Goal: Leave review/rating: Leave review/rating

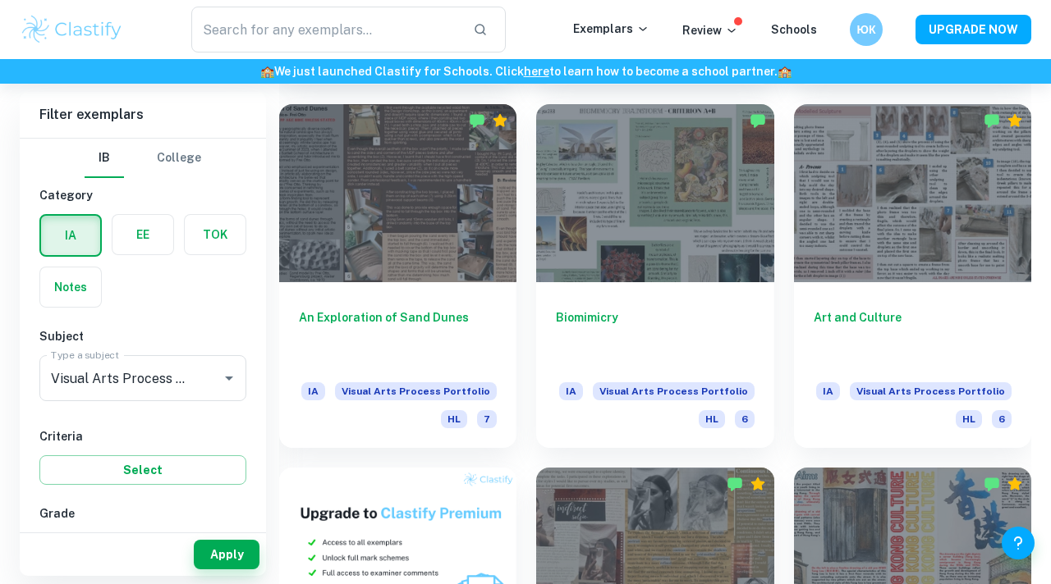
scroll to position [751, 0]
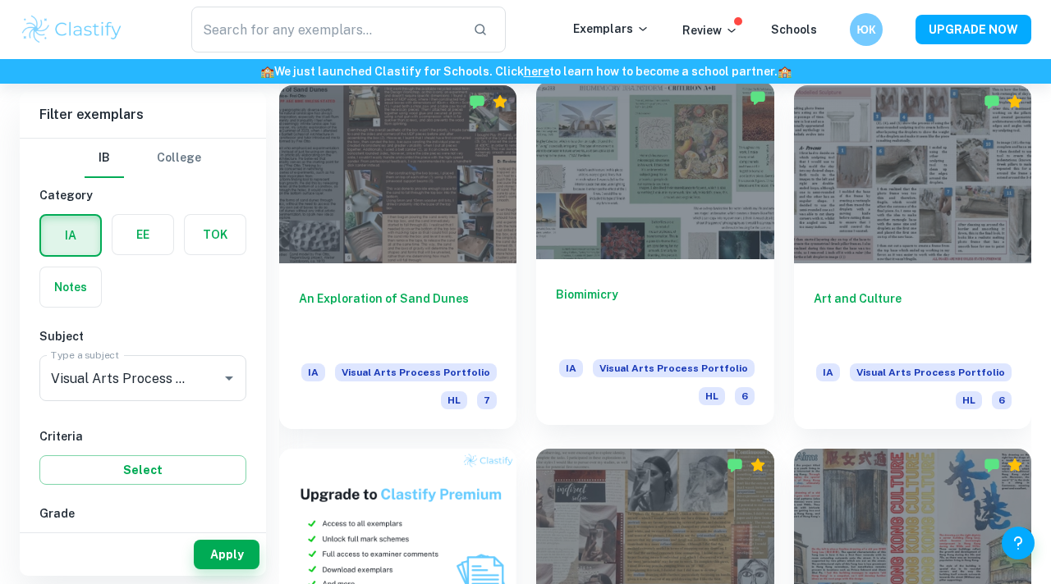
click at [637, 242] on div at bounding box center [654, 170] width 237 height 178
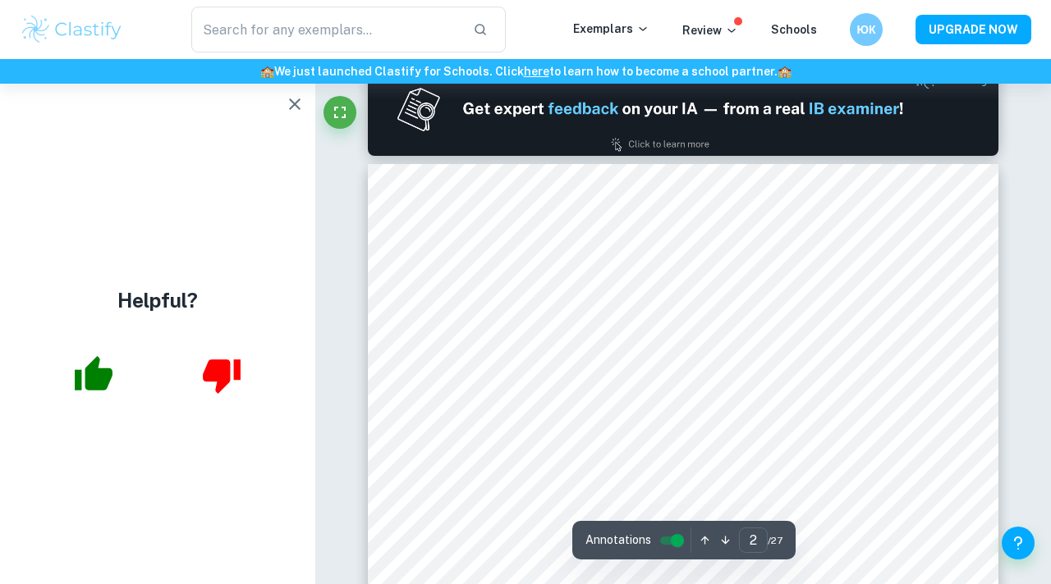
scroll to position [496, 0]
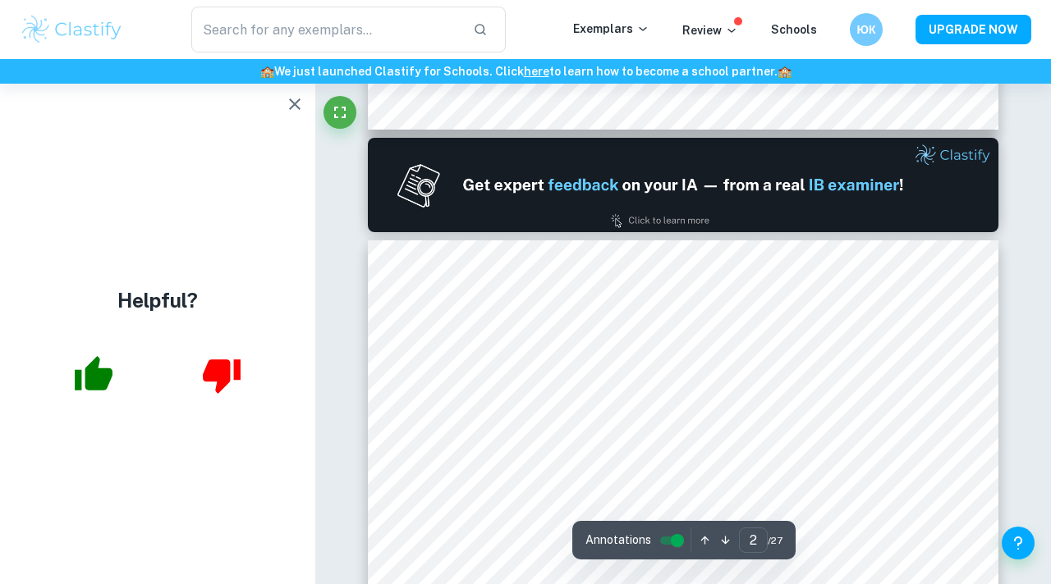
type input "1"
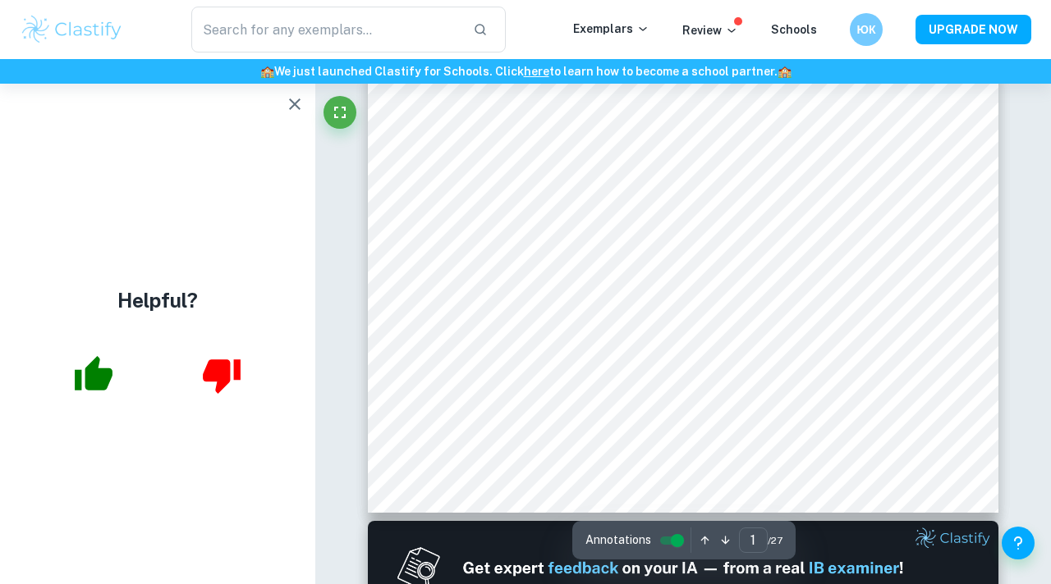
scroll to position [31, 0]
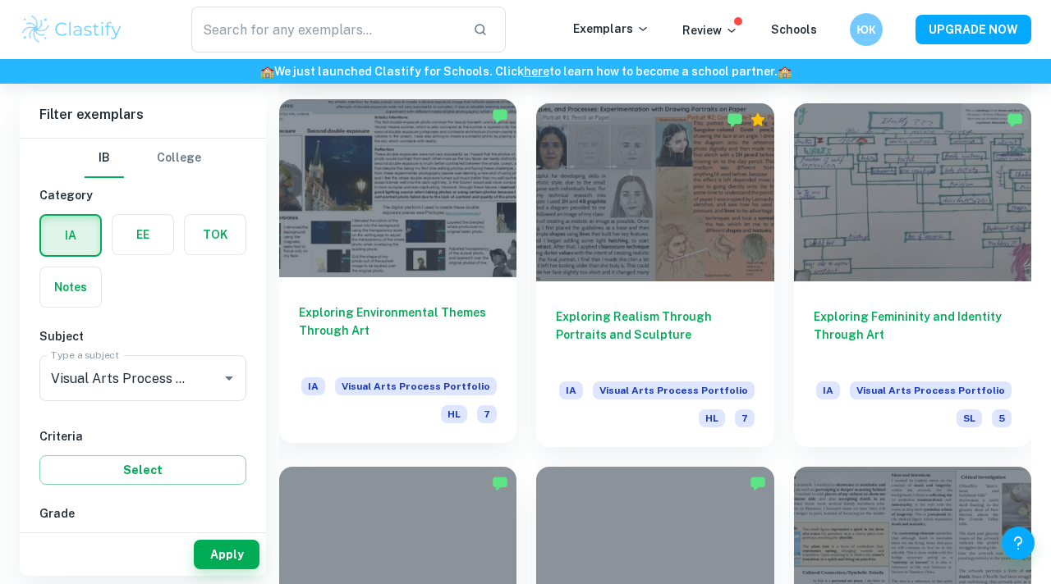
scroll to position [1463, 0]
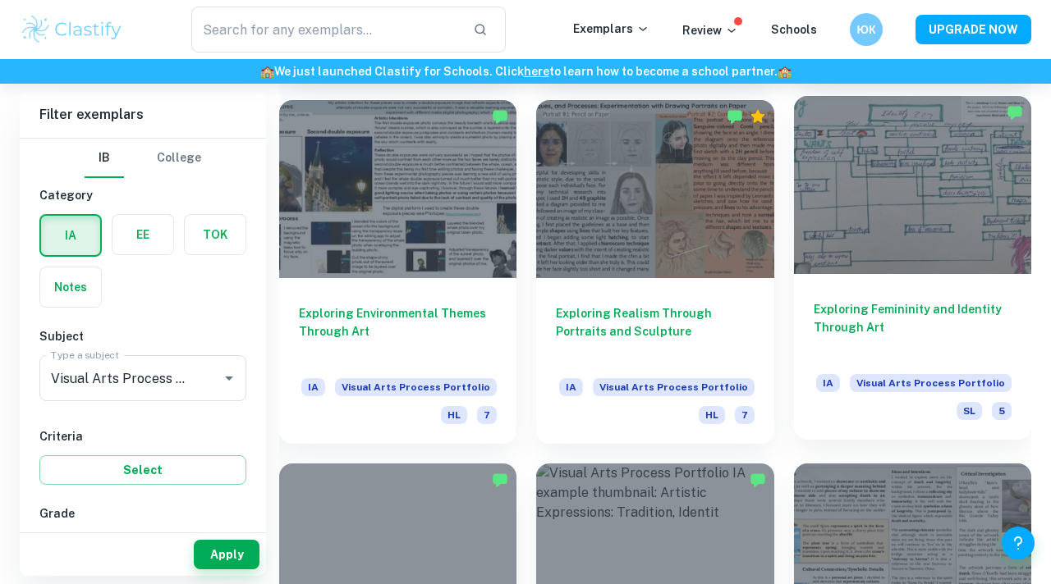
click at [842, 193] on div at bounding box center [912, 185] width 237 height 178
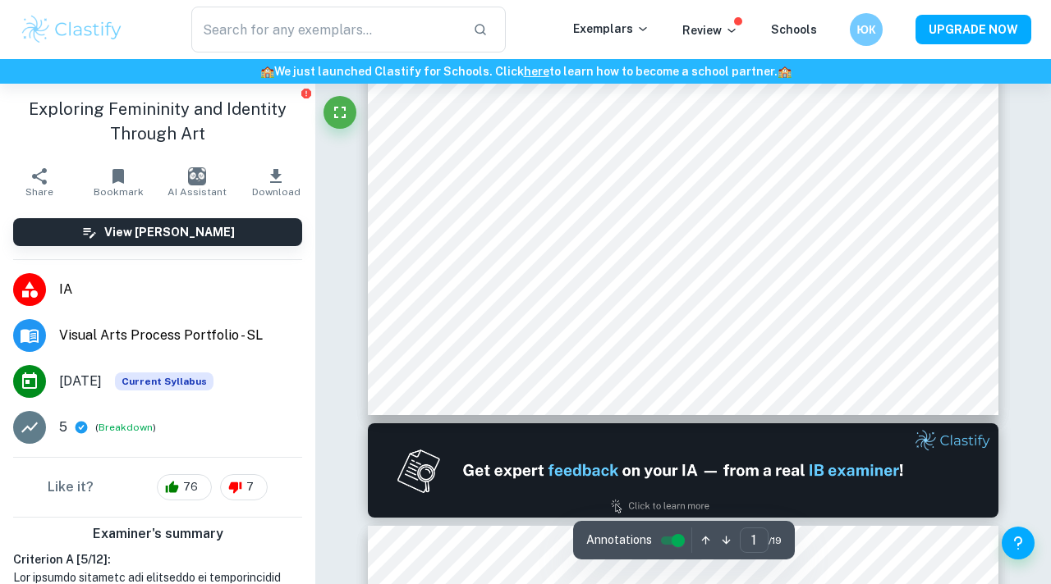
scroll to position [137, 0]
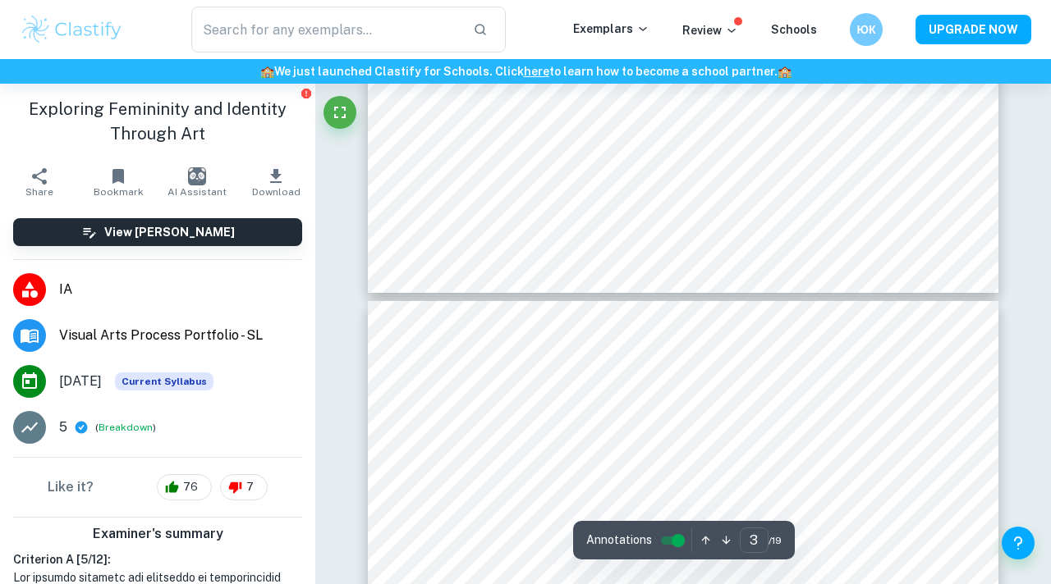
type input "4"
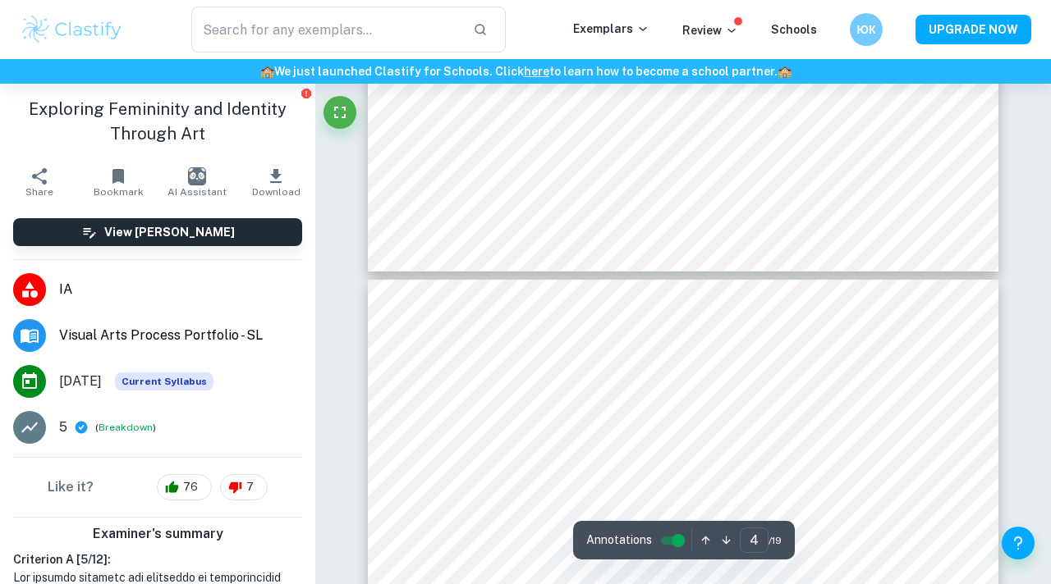
scroll to position [1491, 0]
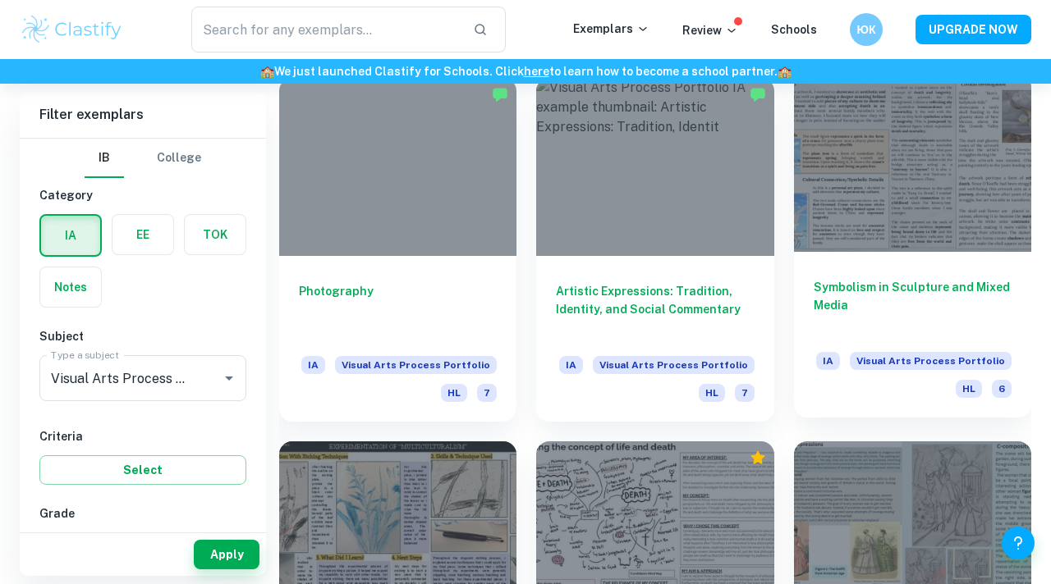
scroll to position [1822, 0]
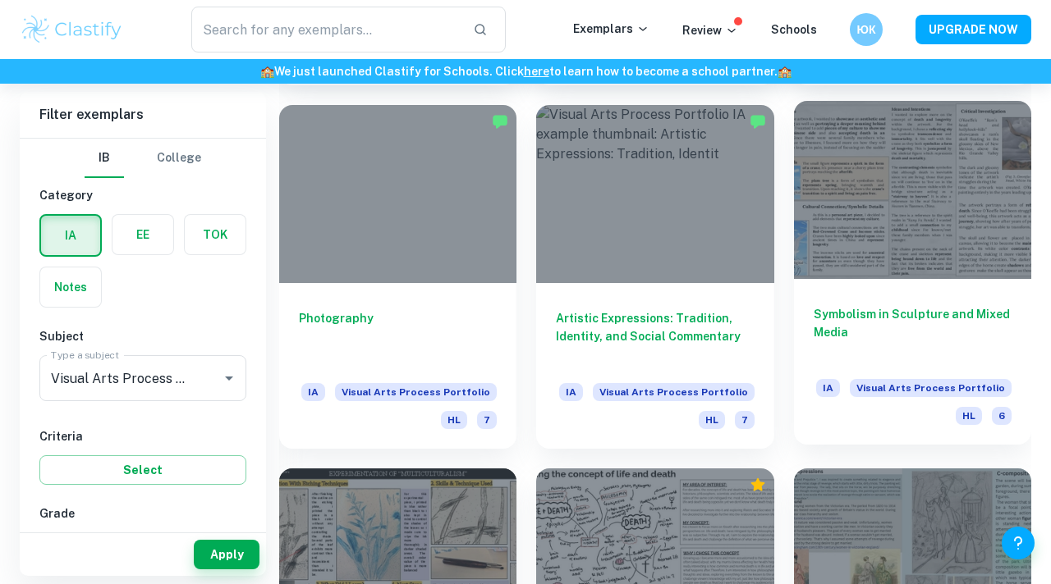
click at [861, 250] on div at bounding box center [912, 190] width 237 height 178
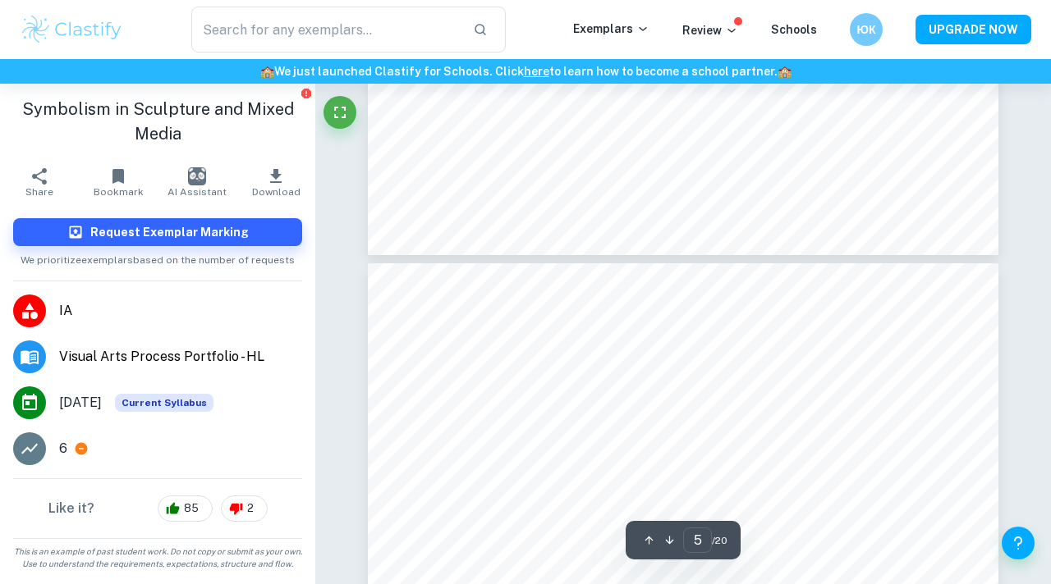
scroll to position [1500, 0]
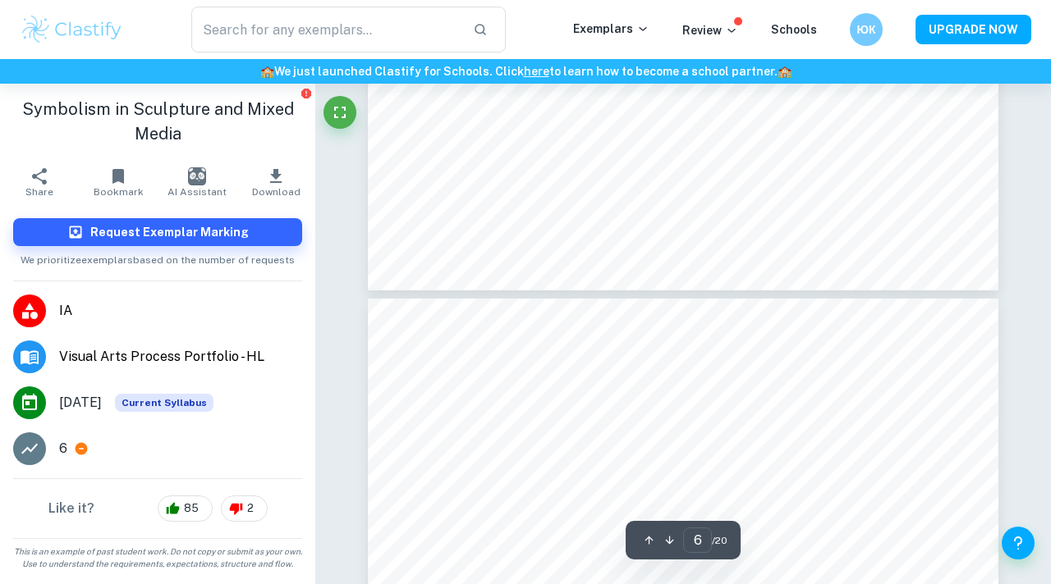
type input "7"
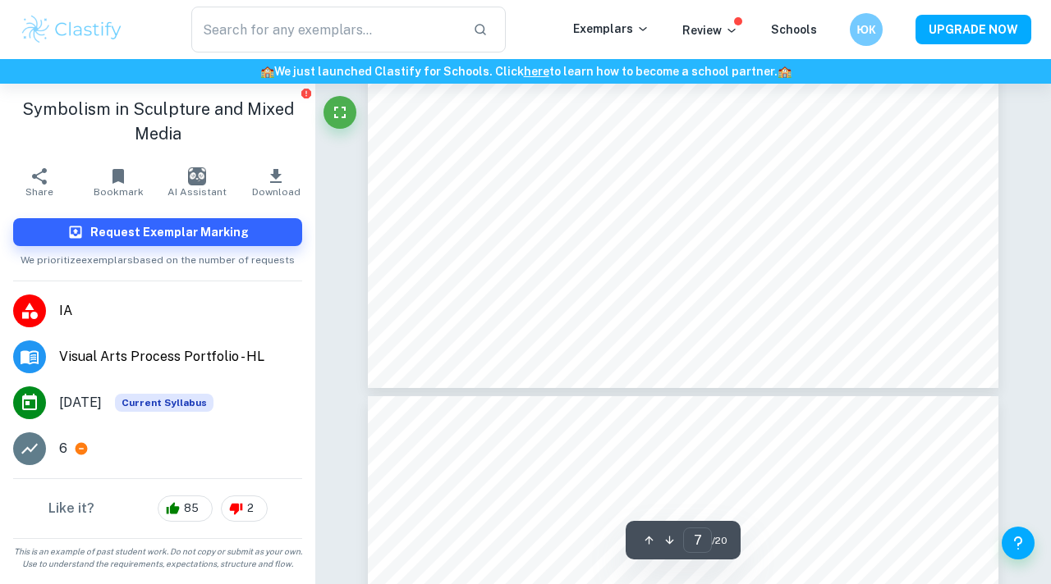
scroll to position [2452, 0]
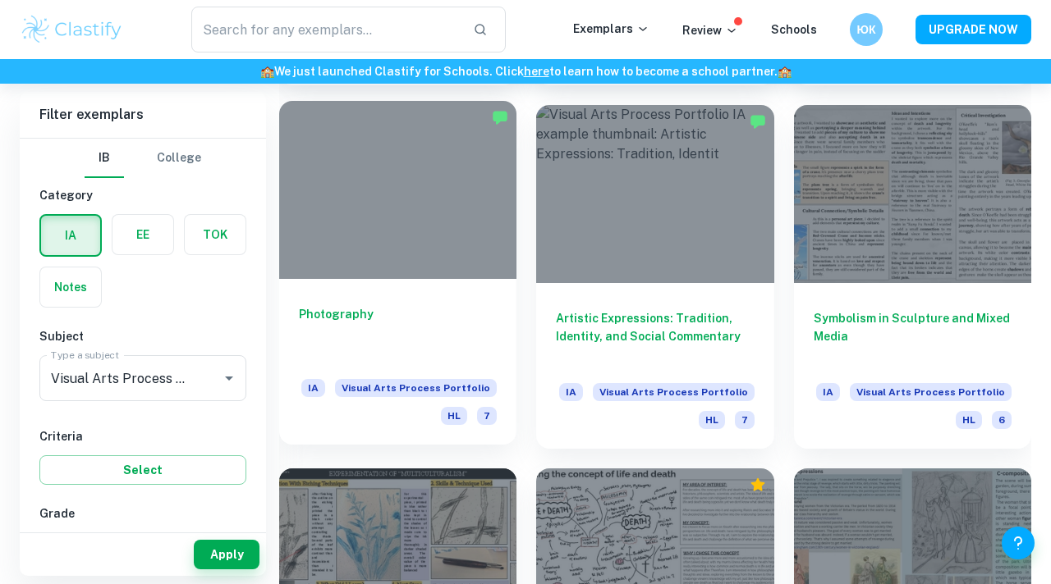
scroll to position [1823, 0]
click at [444, 245] on div at bounding box center [397, 189] width 237 height 178
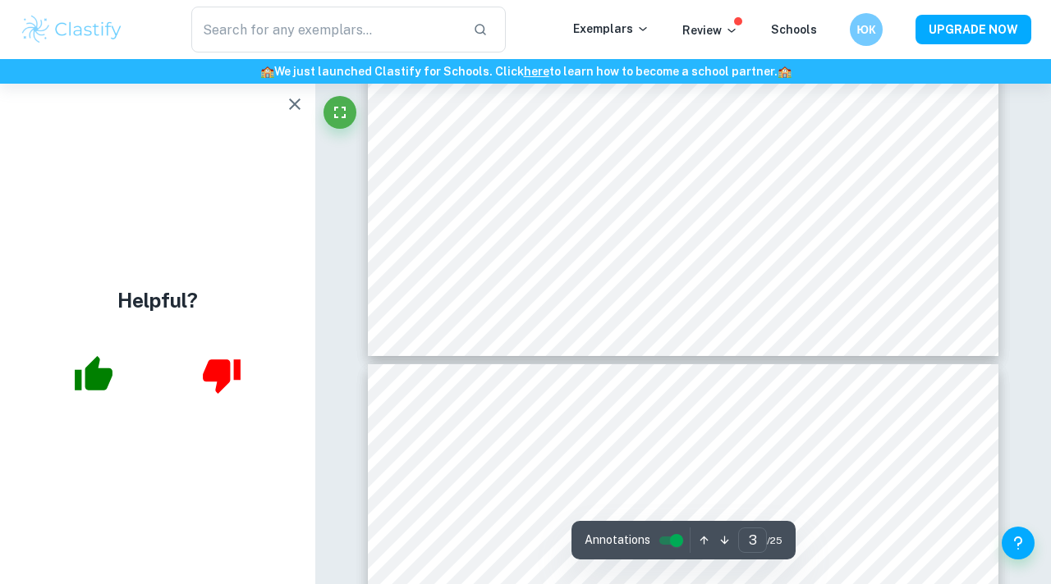
type input "4"
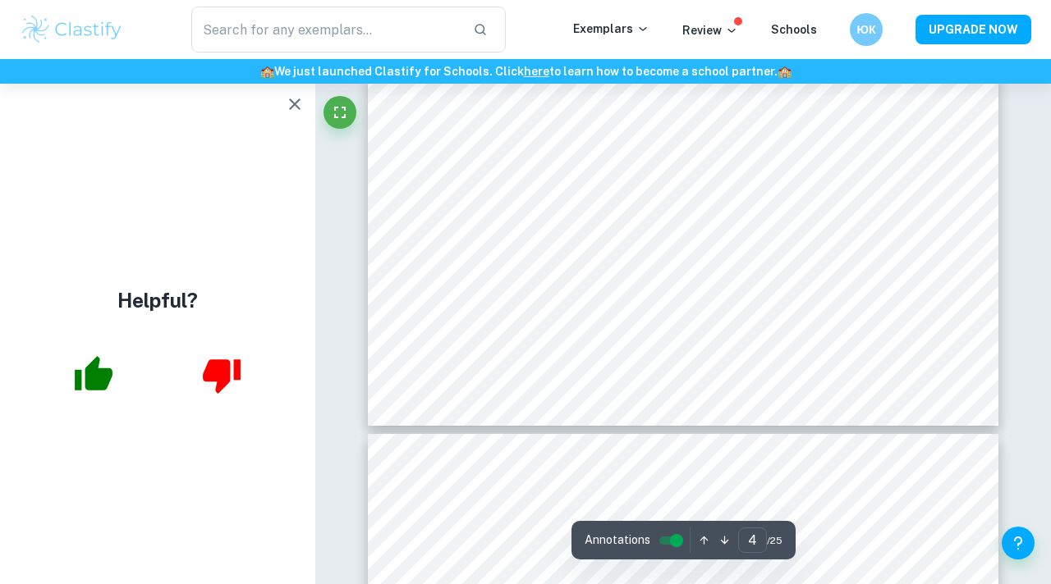
scroll to position [1688, 0]
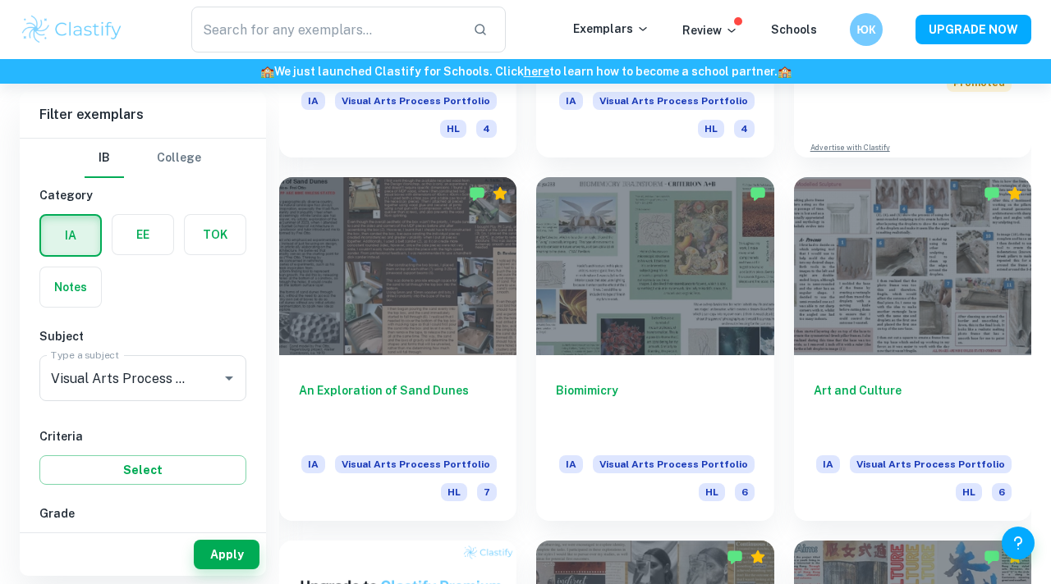
scroll to position [666, 0]
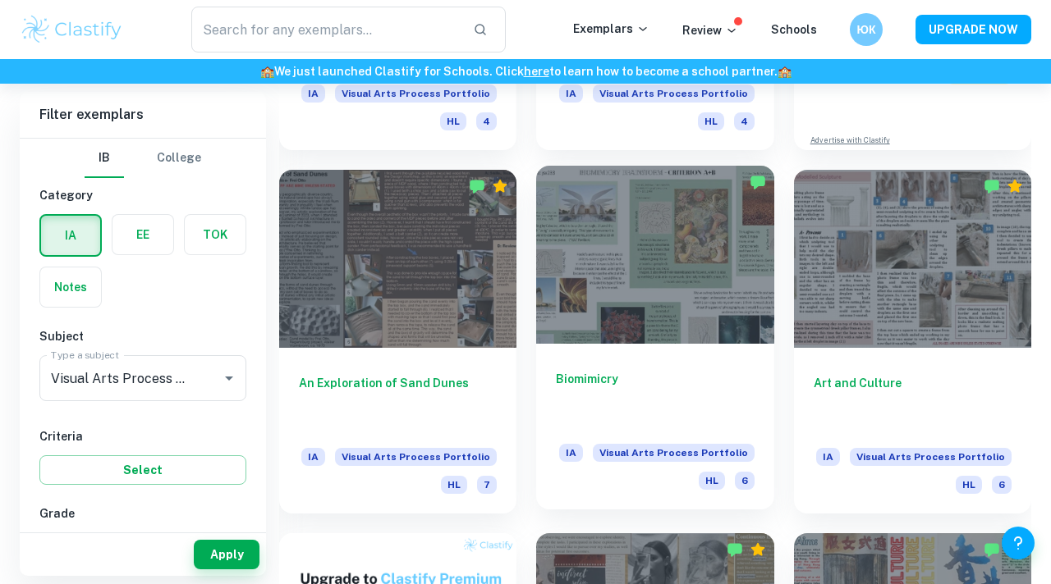
click at [663, 360] on div "Biomimicry IA Visual Arts Process Portfolio HL 6" at bounding box center [654, 427] width 237 height 166
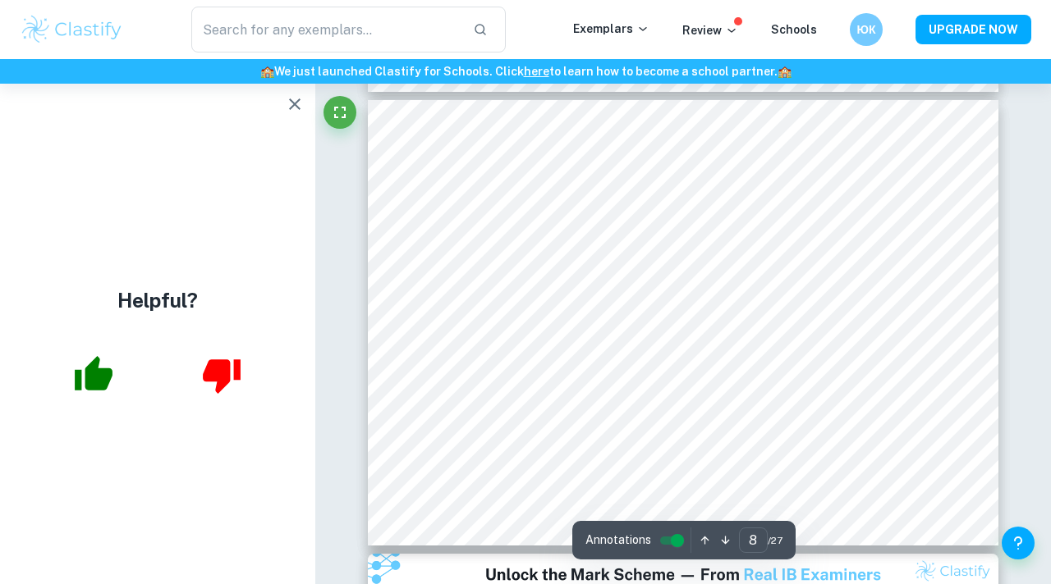
scroll to position [3394, 0]
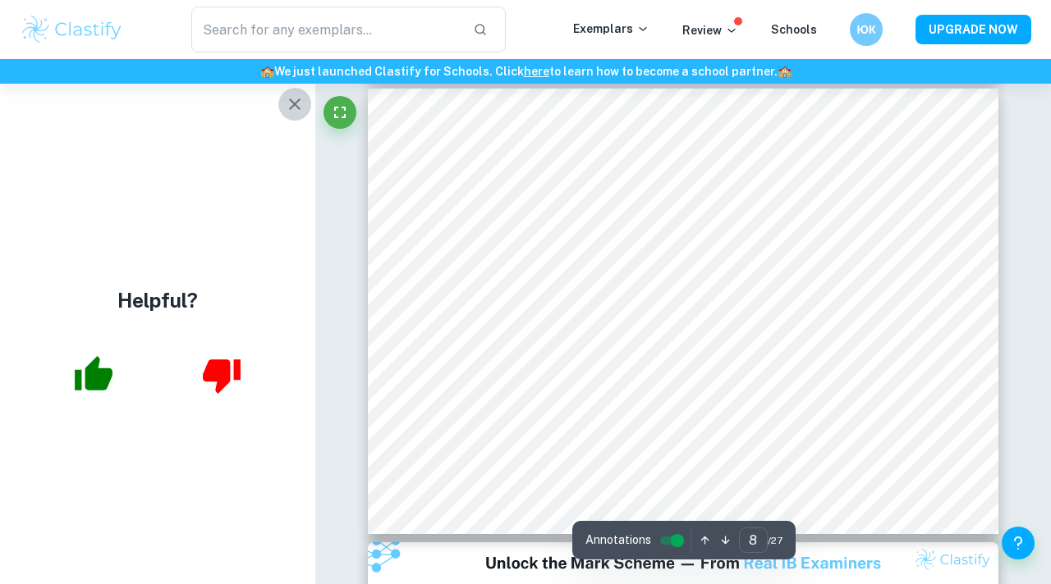
click at [294, 105] on icon "button" at bounding box center [294, 103] width 11 height 11
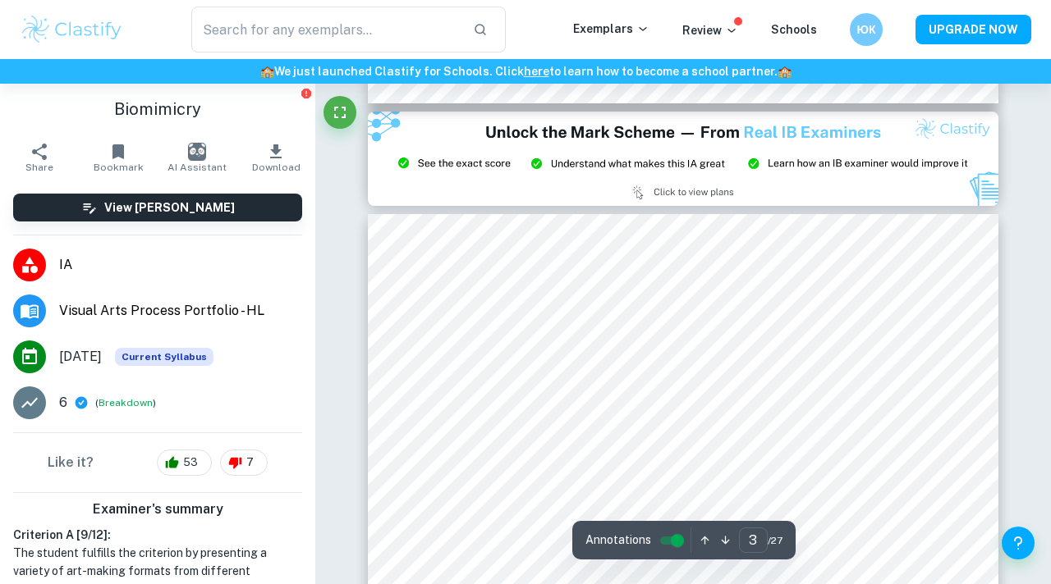
scroll to position [1040, 0]
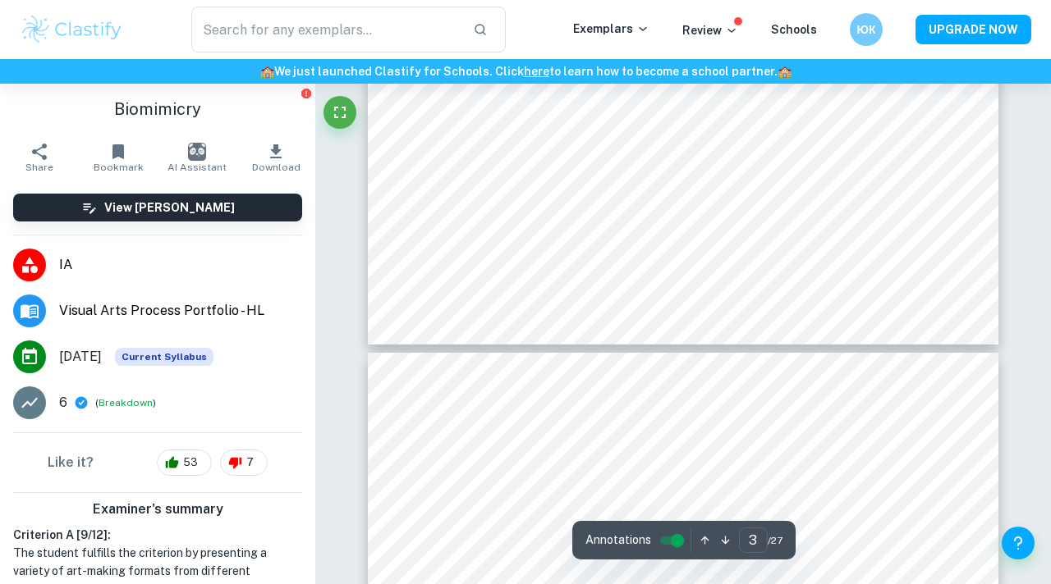
type input "4"
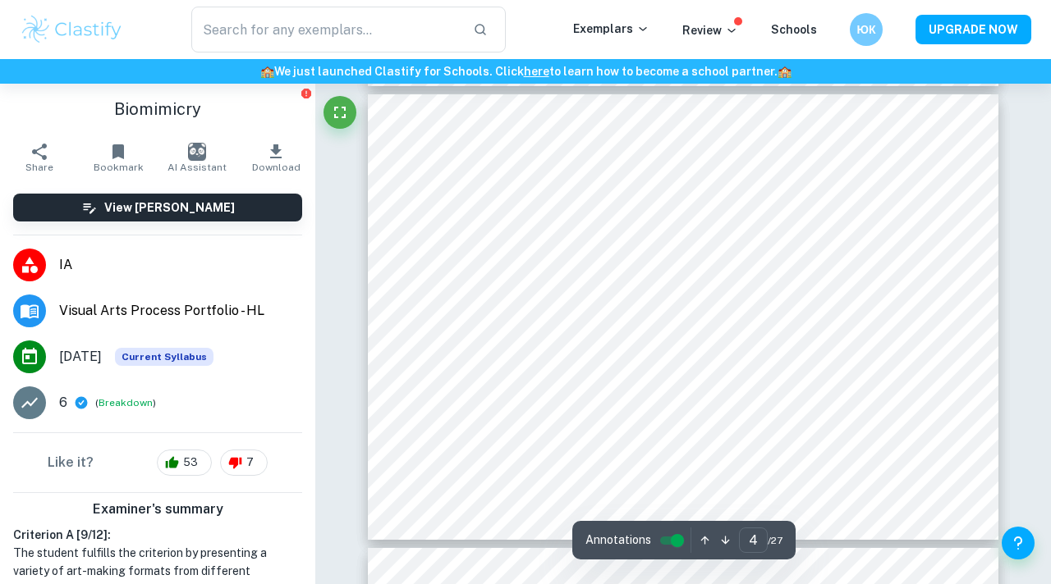
scroll to position [1578, 0]
